Goal: Task Accomplishment & Management: Complete application form

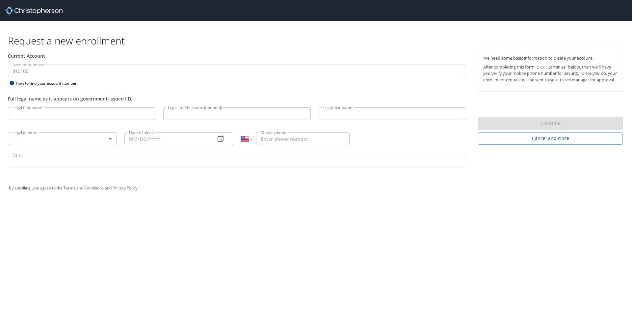
select select "US"
click at [75, 111] on input "Legal first name" at bounding box center [81, 113] width 147 height 13
type input "[PERSON_NAME]"
type input "A"
type input "[PERSON_NAME]"
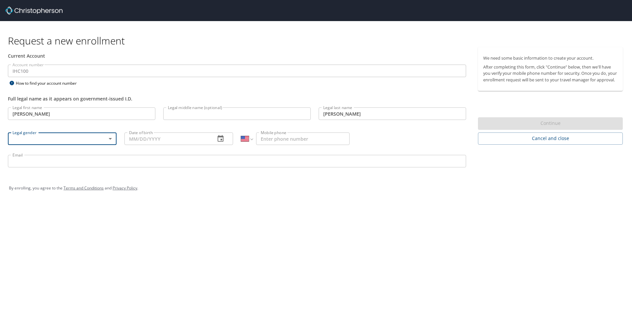
click at [87, 134] on body "Request a new enrollment Current Account Account number IHC100 Account number H…" at bounding box center [316, 157] width 632 height 314
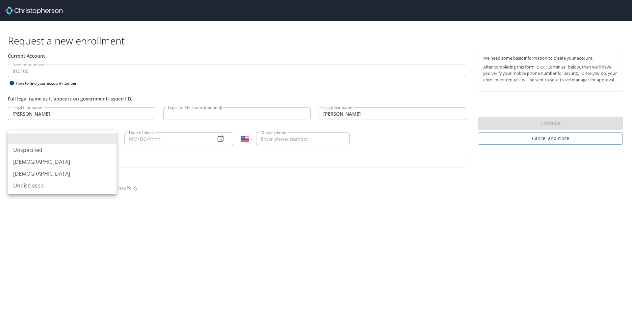
click at [66, 167] on li "[DEMOGRAPHIC_DATA]" at bounding box center [62, 162] width 109 height 12
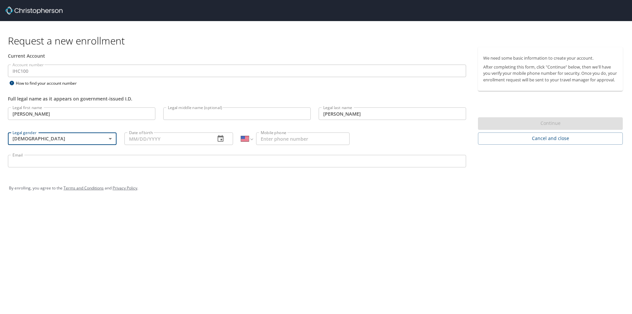
click at [66, 140] on body "Request a new enrollment Current Account Account number IHC100 Account number H…" at bounding box center [316, 157] width 632 height 314
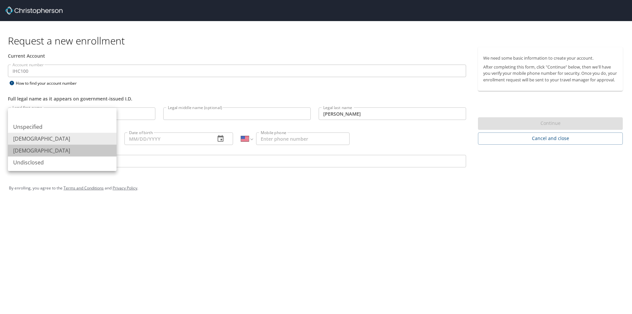
drag, startPoint x: 52, startPoint y: 152, endPoint x: 75, endPoint y: 151, distance: 23.1
click at [52, 151] on li "[DEMOGRAPHIC_DATA]" at bounding box center [62, 150] width 109 height 12
type input "[DEMOGRAPHIC_DATA]"
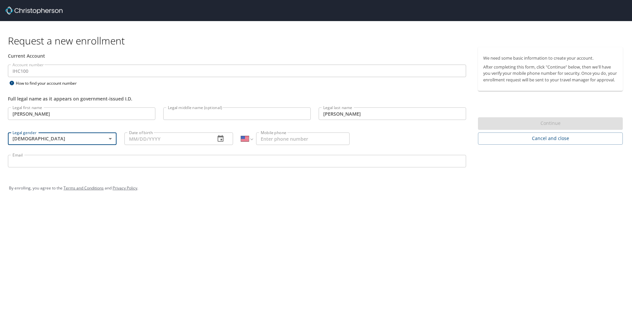
click at [167, 139] on input "Date of birth" at bounding box center [167, 138] width 86 height 13
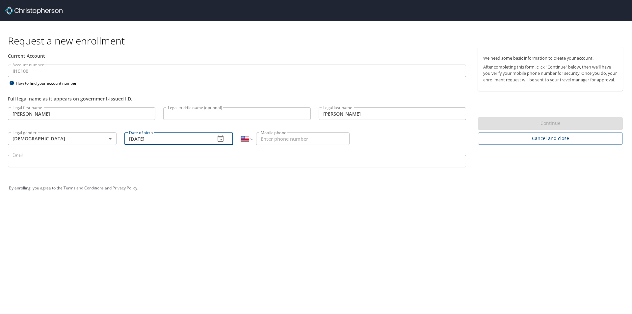
type input "[DATE]"
click at [293, 139] on input "Mobile phone" at bounding box center [302, 138] width 93 height 13
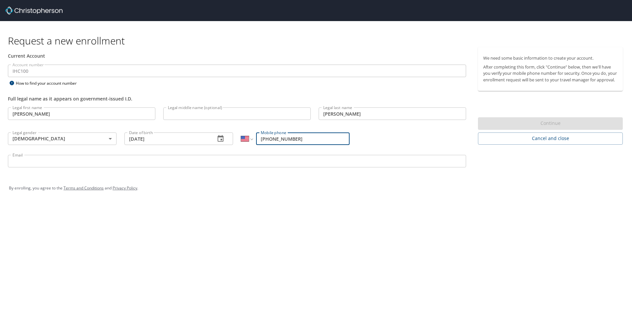
type input "[PHONE_NUMBER]"
drag, startPoint x: 257, startPoint y: 169, endPoint x: 258, endPoint y: 166, distance: 3.4
click at [257, 168] on div "Email Email" at bounding box center [237, 162] width 466 height 22
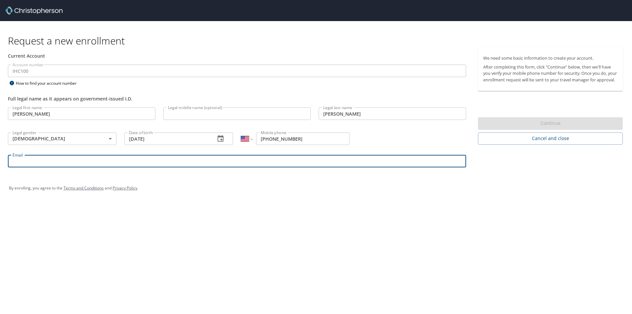
click at [260, 162] on input "Email" at bounding box center [237, 161] width 458 height 13
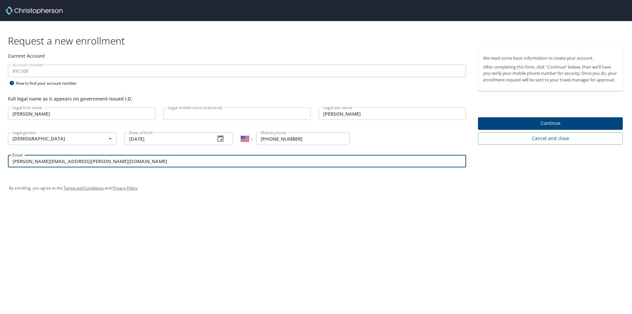
type input "[PERSON_NAME][EMAIL_ADDRESS][PERSON_NAME][DOMAIN_NAME]"
click at [504, 127] on span "Continue" at bounding box center [550, 123] width 134 height 8
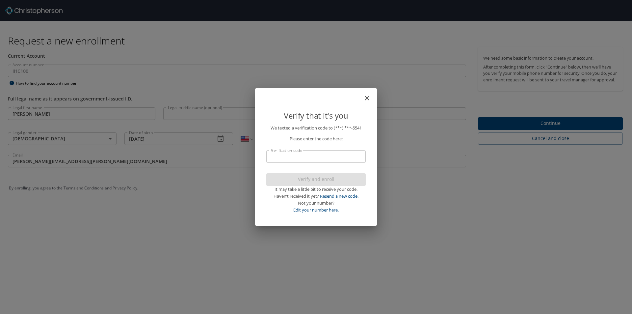
click at [338, 151] on input "Verification code" at bounding box center [315, 156] width 99 height 13
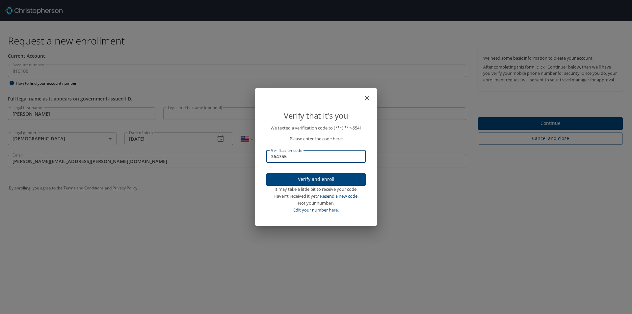
type input "364755"
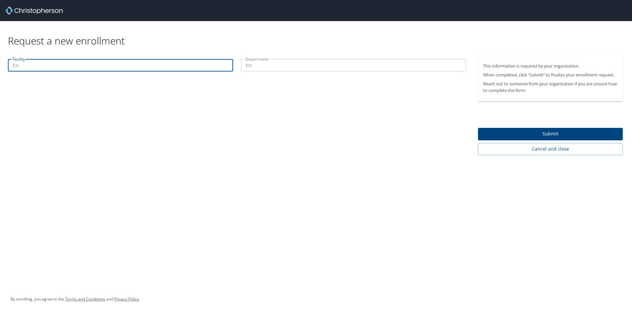
click at [125, 62] on input "Facility" at bounding box center [120, 65] width 225 height 13
type input "Enterprise Analytics"
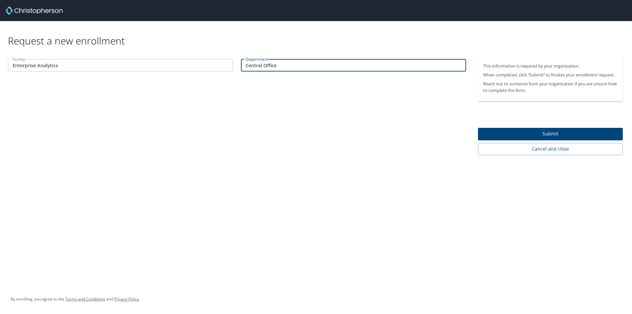
type input "Central Office"
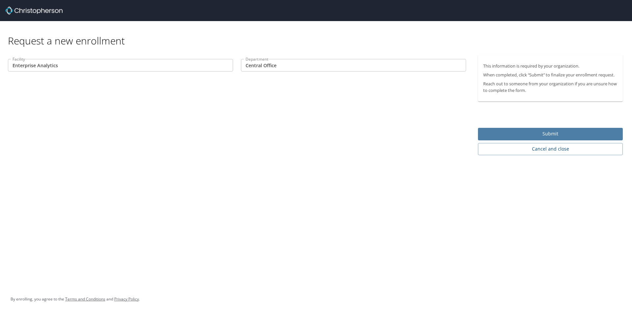
click at [529, 130] on span "Submit" at bounding box center [550, 134] width 134 height 8
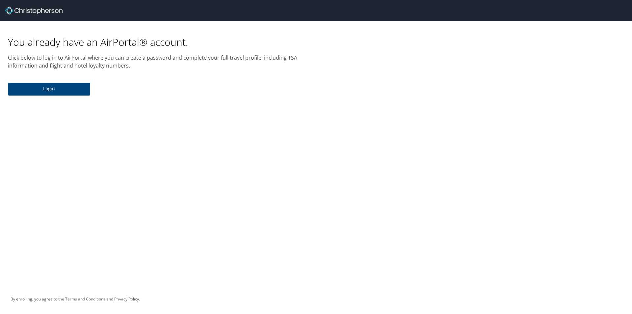
click at [76, 88] on span "Login" at bounding box center [49, 89] width 72 height 8
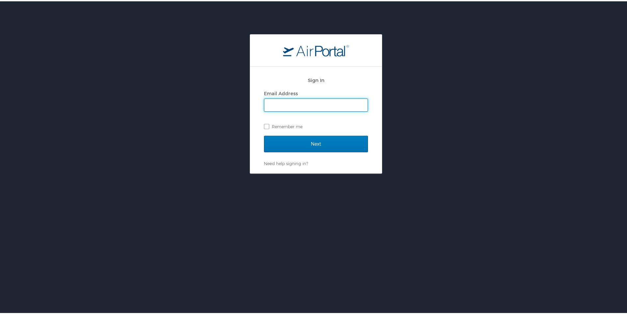
click at [306, 100] on input "Email Address" at bounding box center [315, 103] width 103 height 13
type input "[PERSON_NAME][EMAIL_ADDRESS][PERSON_NAME][DOMAIN_NAME]"
click at [264, 134] on input "Next" at bounding box center [316, 142] width 104 height 16
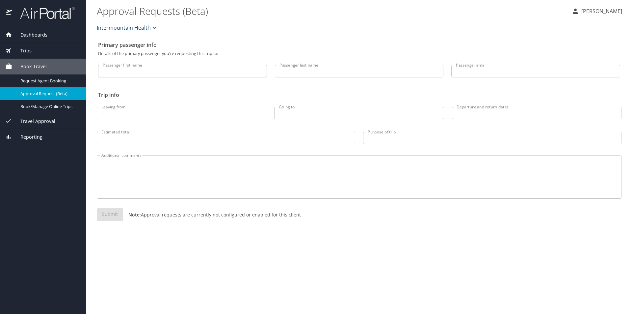
click at [601, 11] on p "Olivia Sanders" at bounding box center [600, 11] width 43 height 8
click at [585, 46] on li "View travel profile" at bounding box center [594, 49] width 67 height 12
